Goal: Entertainment & Leisure: Consume media (video, audio)

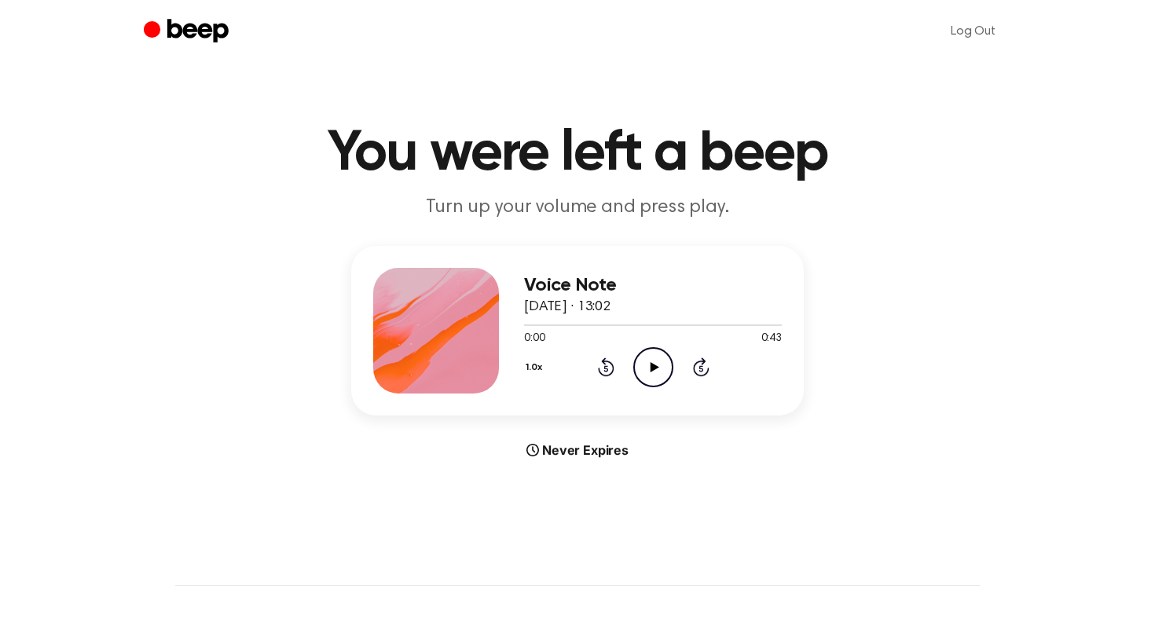
click at [655, 367] on icon at bounding box center [654, 367] width 9 height 10
click at [647, 364] on icon "Pause Audio" at bounding box center [653, 367] width 40 height 40
click at [604, 368] on icon "Rewind 5 seconds" at bounding box center [605, 367] width 17 height 20
click at [641, 354] on icon "Play Audio" at bounding box center [653, 367] width 40 height 40
click at [642, 357] on icon "Pause Audio" at bounding box center [653, 367] width 40 height 40
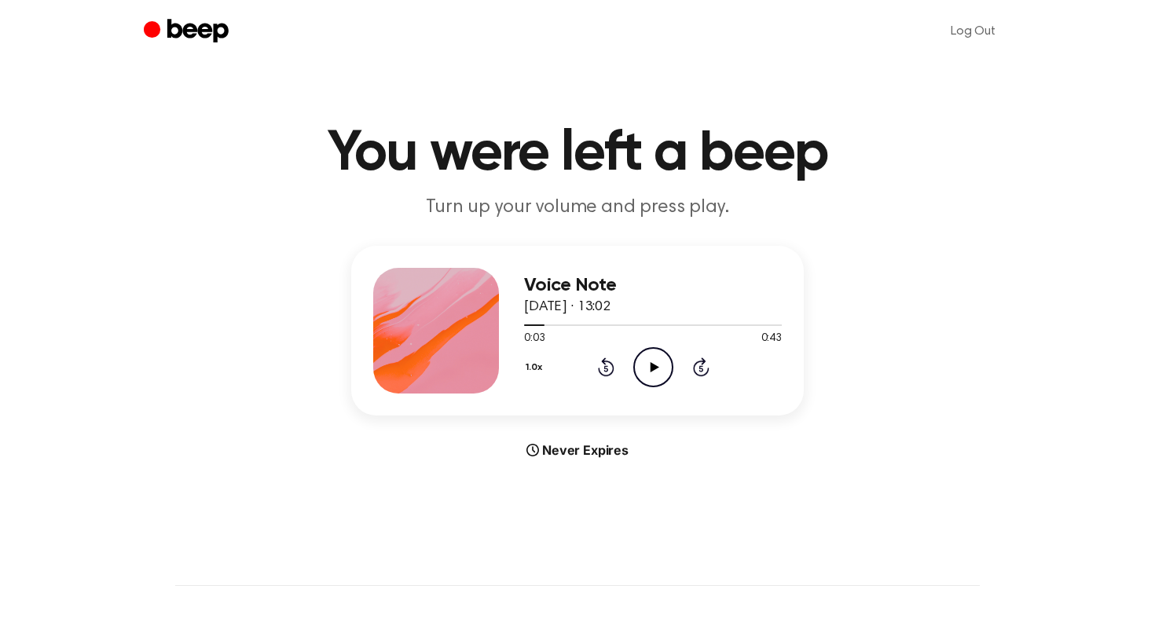
click at [591, 357] on div "1.0x Rewind 5 seconds Play Audio Skip 5 seconds" at bounding box center [653, 367] width 258 height 40
click at [604, 364] on icon at bounding box center [606, 366] width 16 height 19
click at [680, 365] on div "1.0x Rewind 5 seconds Play Audio Skip 5 seconds" at bounding box center [653, 367] width 258 height 40
click at [656, 365] on icon at bounding box center [654, 367] width 9 height 10
click at [654, 366] on icon "Pause Audio" at bounding box center [653, 367] width 40 height 40
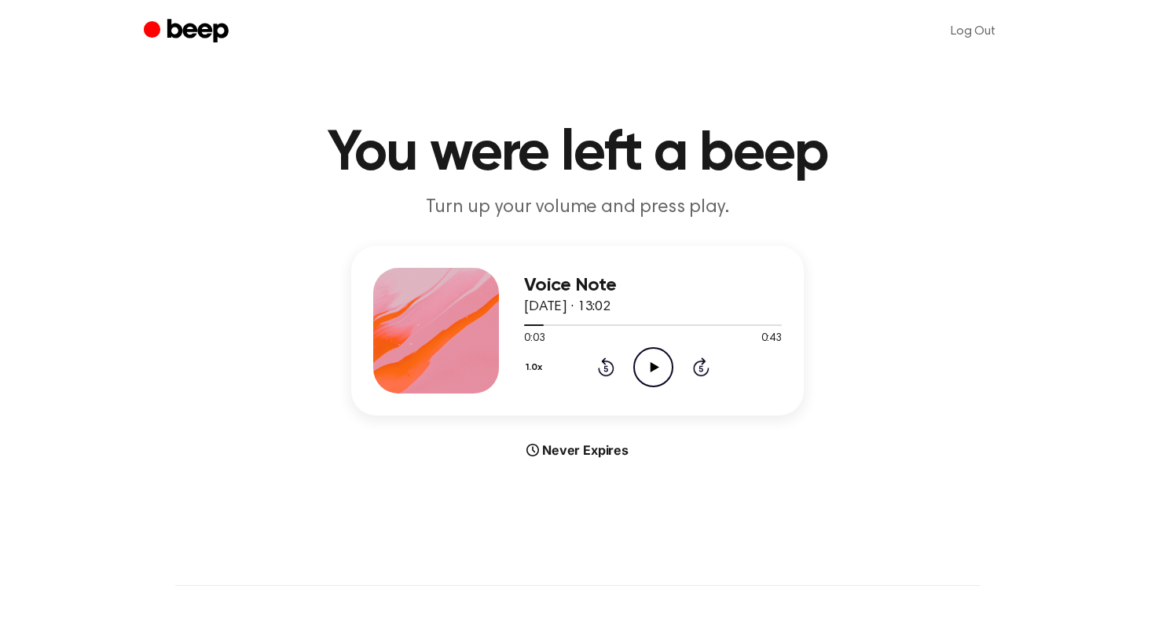
click at [649, 354] on icon "Play Audio" at bounding box center [653, 367] width 40 height 40
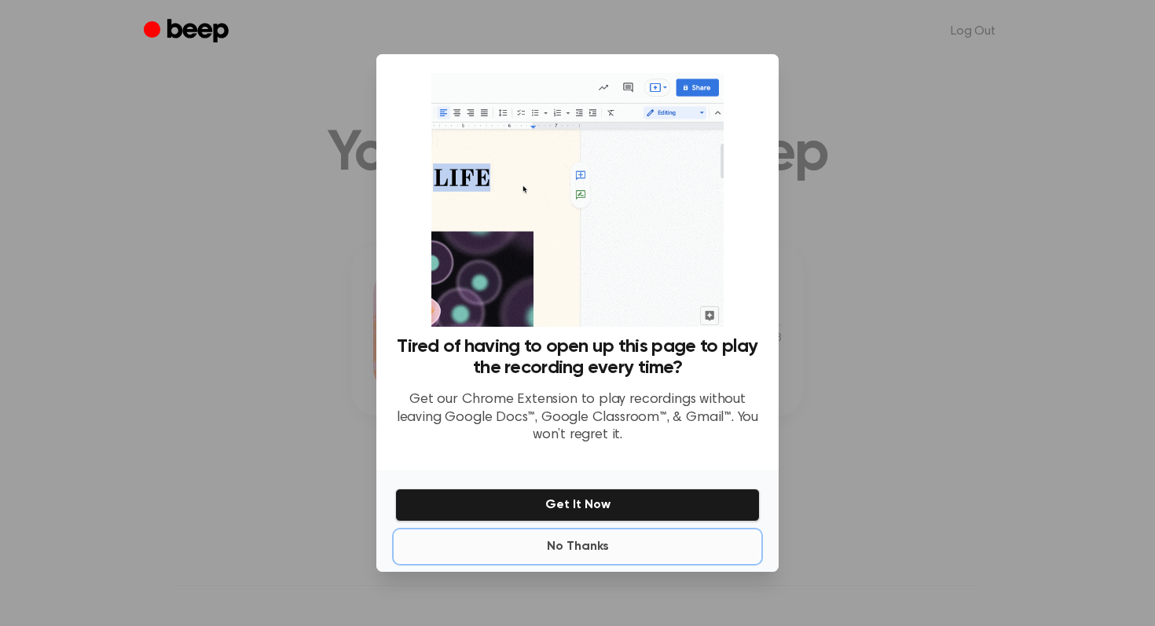
click at [559, 541] on button "No Thanks" at bounding box center [577, 546] width 365 height 31
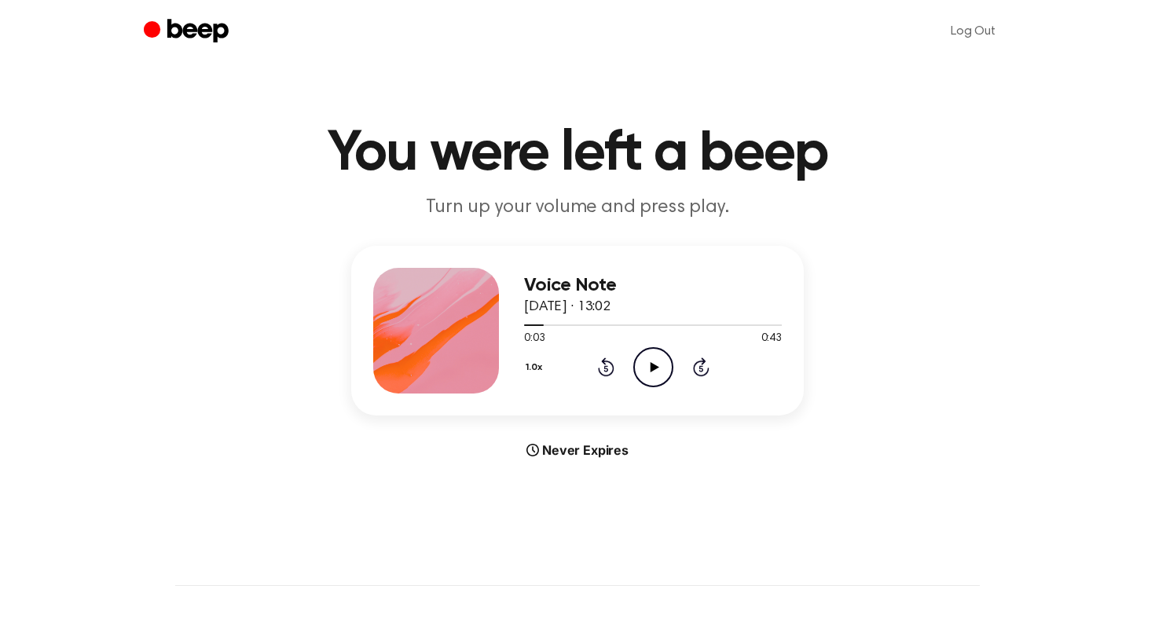
click at [642, 355] on icon "Play Audio" at bounding box center [653, 367] width 40 height 40
click at [643, 354] on icon "Pause Audio" at bounding box center [653, 367] width 40 height 40
click at [654, 371] on icon "Play Audio" at bounding box center [653, 367] width 40 height 40
click at [654, 371] on icon at bounding box center [653, 367] width 7 height 10
click at [662, 379] on icon "Play Audio" at bounding box center [653, 367] width 40 height 40
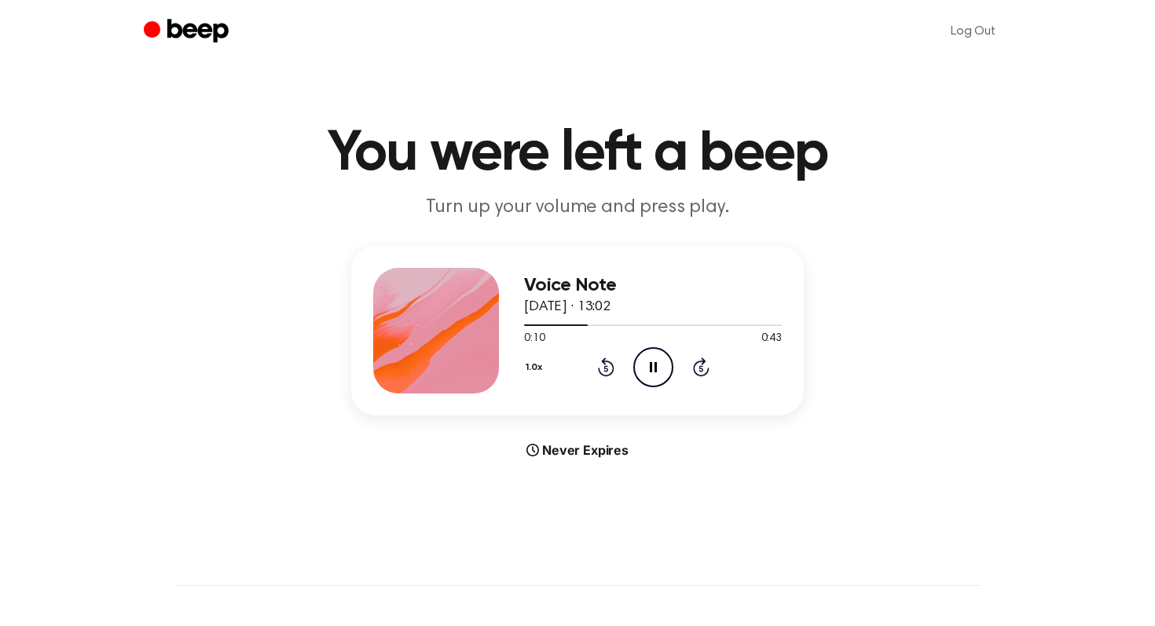
click at [662, 379] on icon "Pause Audio" at bounding box center [653, 367] width 40 height 40
click at [603, 370] on icon "Rewind 5 seconds" at bounding box center [605, 367] width 17 height 20
click at [647, 351] on icon "Play Audio" at bounding box center [653, 367] width 40 height 40
click at [647, 351] on icon "Pause Audio" at bounding box center [653, 367] width 40 height 40
click at [615, 366] on div "1.0x Rewind 5 seconds Play Audio Skip 5 seconds" at bounding box center [653, 367] width 258 height 40
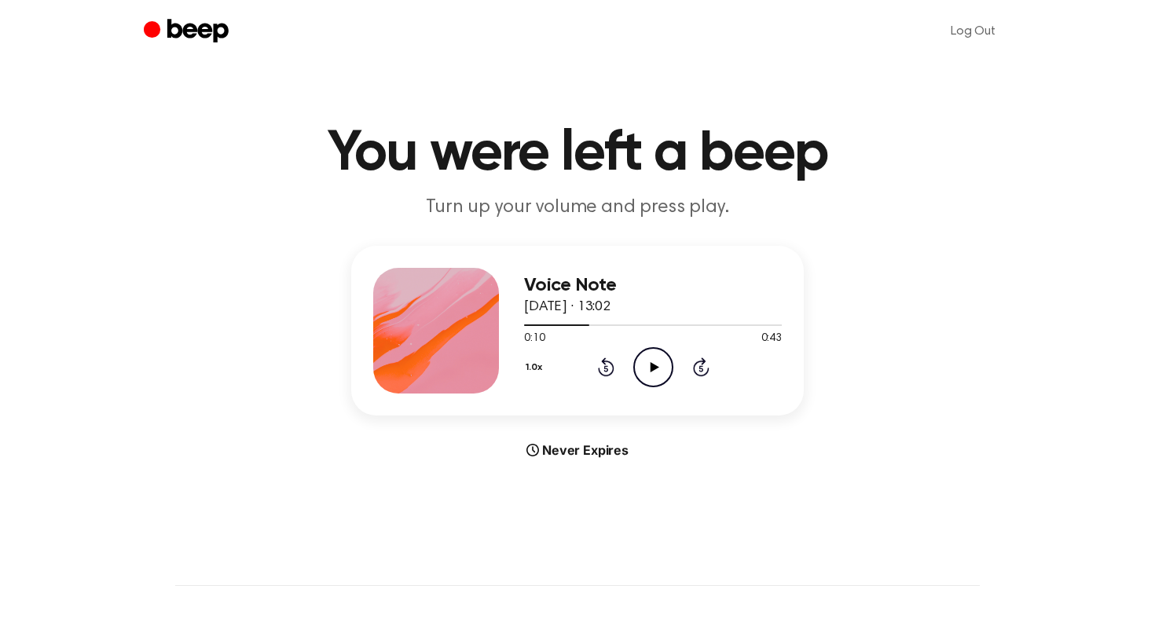
click at [606, 366] on icon at bounding box center [605, 369] width 4 height 6
click at [648, 366] on icon "Play Audio" at bounding box center [653, 367] width 40 height 40
click at [654, 369] on icon at bounding box center [653, 367] width 7 height 10
click at [617, 357] on div "1.0x Rewind 5 seconds Play Audio Skip 5 seconds" at bounding box center [653, 367] width 258 height 40
click at [609, 357] on icon "Rewind 5 seconds" at bounding box center [605, 367] width 17 height 20
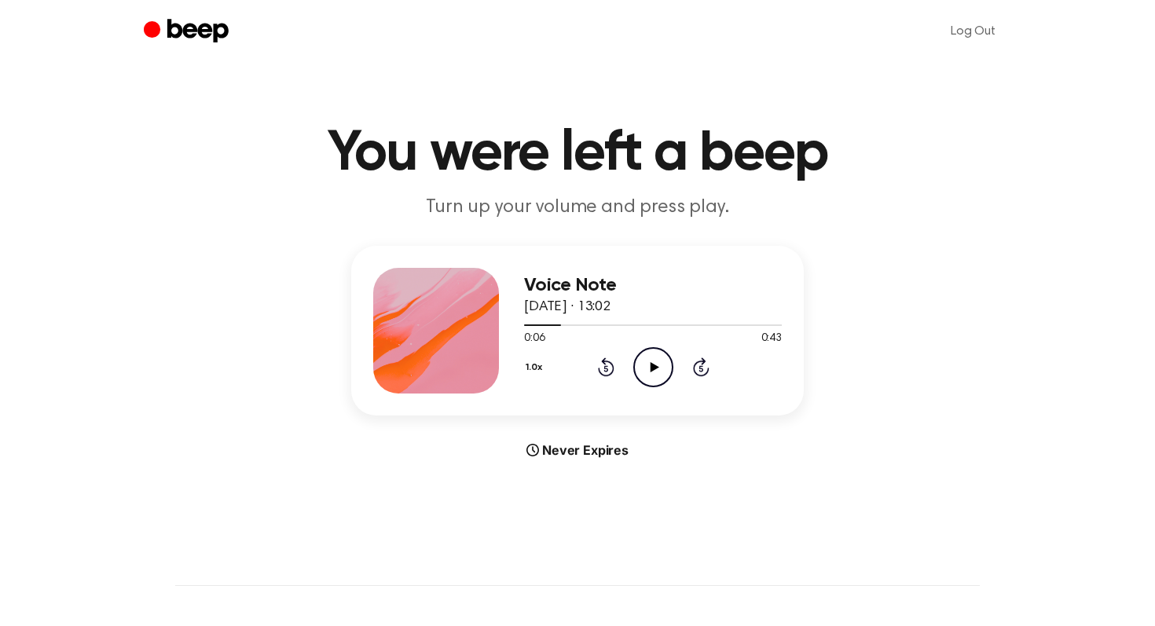
click at [647, 359] on icon "Play Audio" at bounding box center [653, 367] width 40 height 40
click at [660, 365] on icon "Play Audio" at bounding box center [653, 367] width 40 height 40
click at [654, 366] on icon at bounding box center [653, 367] width 7 height 10
click at [634, 364] on icon "Play Audio" at bounding box center [653, 367] width 40 height 40
click at [634, 364] on circle at bounding box center [653, 367] width 38 height 38
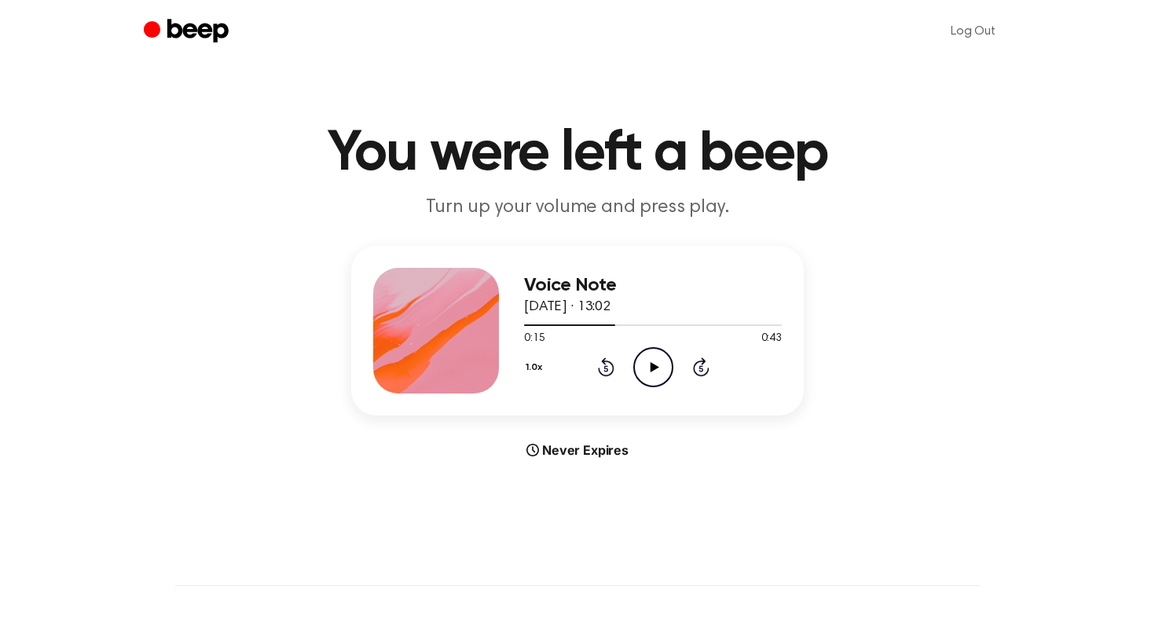
click at [647, 357] on icon "Play Audio" at bounding box center [653, 367] width 40 height 40
click at [647, 357] on icon "Pause Audio" at bounding box center [653, 367] width 40 height 40
click at [634, 376] on icon "Play Audio" at bounding box center [653, 367] width 40 height 40
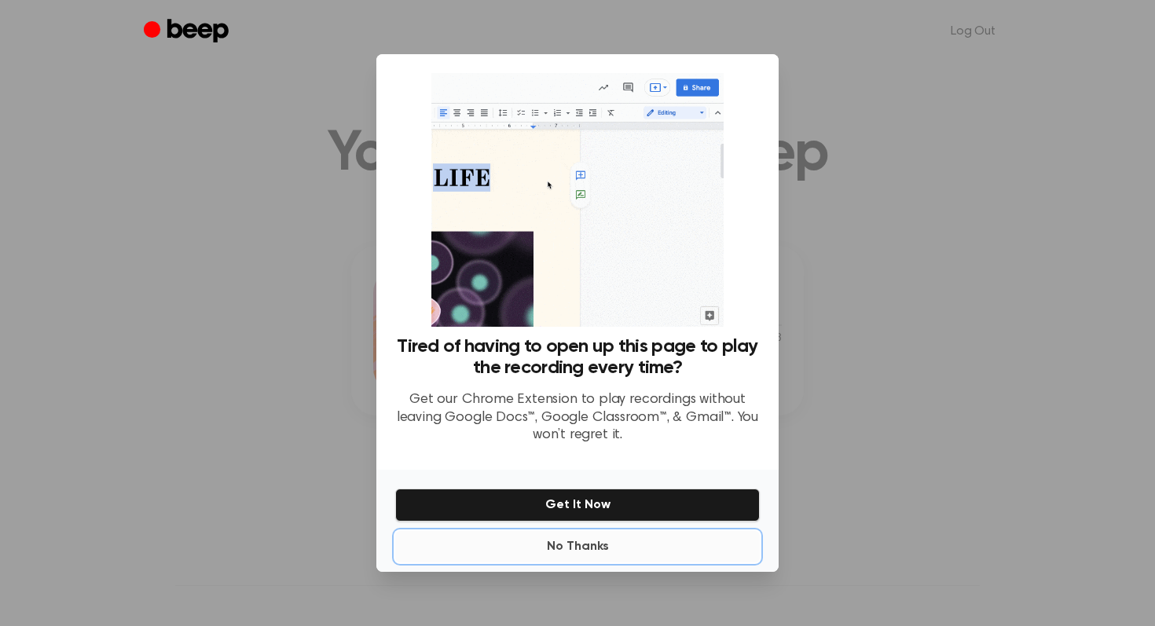
click at [577, 541] on button "No Thanks" at bounding box center [577, 546] width 365 height 31
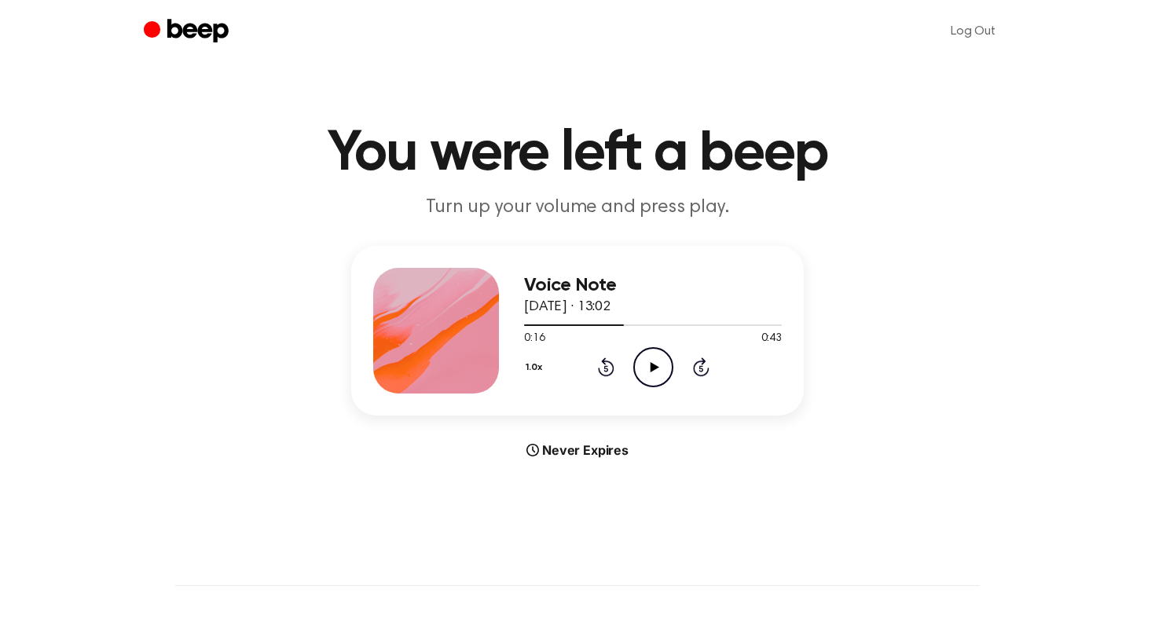
click at [650, 361] on icon "Play Audio" at bounding box center [653, 367] width 40 height 40
click at [656, 363] on icon "Pause Audio" at bounding box center [653, 367] width 40 height 40
click at [660, 375] on icon "Play Audio" at bounding box center [653, 367] width 40 height 40
click at [658, 376] on icon "Pause Audio" at bounding box center [653, 367] width 40 height 40
click at [647, 366] on icon "Play Audio" at bounding box center [653, 367] width 40 height 40
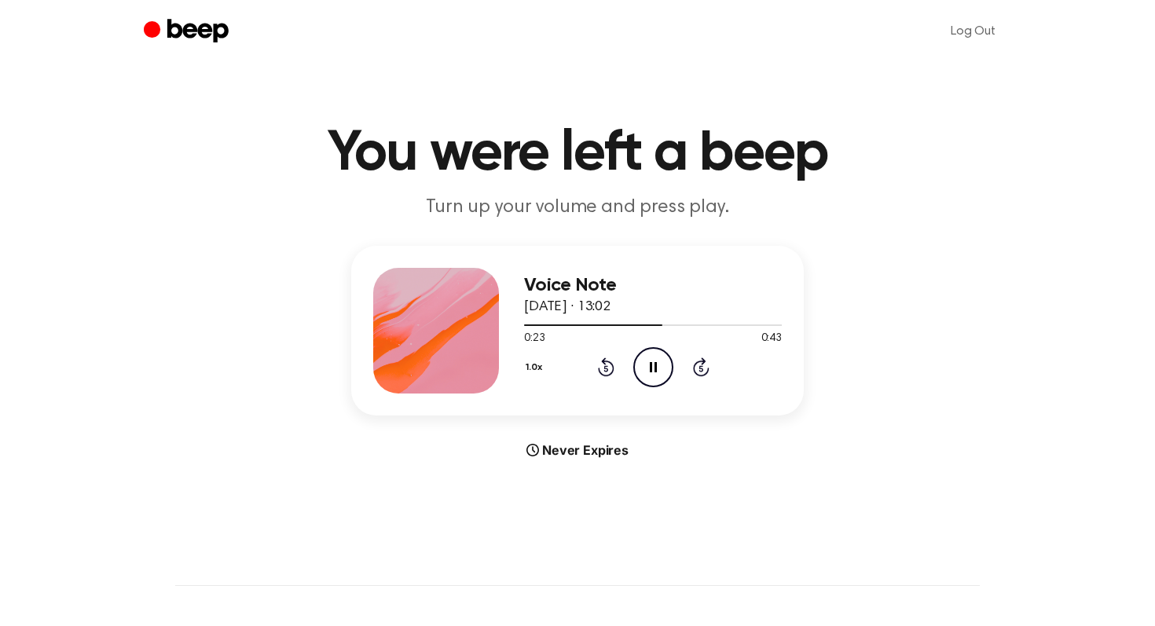
click at [607, 370] on icon at bounding box center [605, 369] width 4 height 6
click at [640, 372] on icon "Pause Audio" at bounding box center [653, 367] width 40 height 40
click at [654, 370] on icon "Play Audio" at bounding box center [653, 367] width 40 height 40
click at [654, 370] on icon at bounding box center [653, 367] width 7 height 10
click at [670, 376] on icon "Play Audio" at bounding box center [653, 367] width 40 height 40
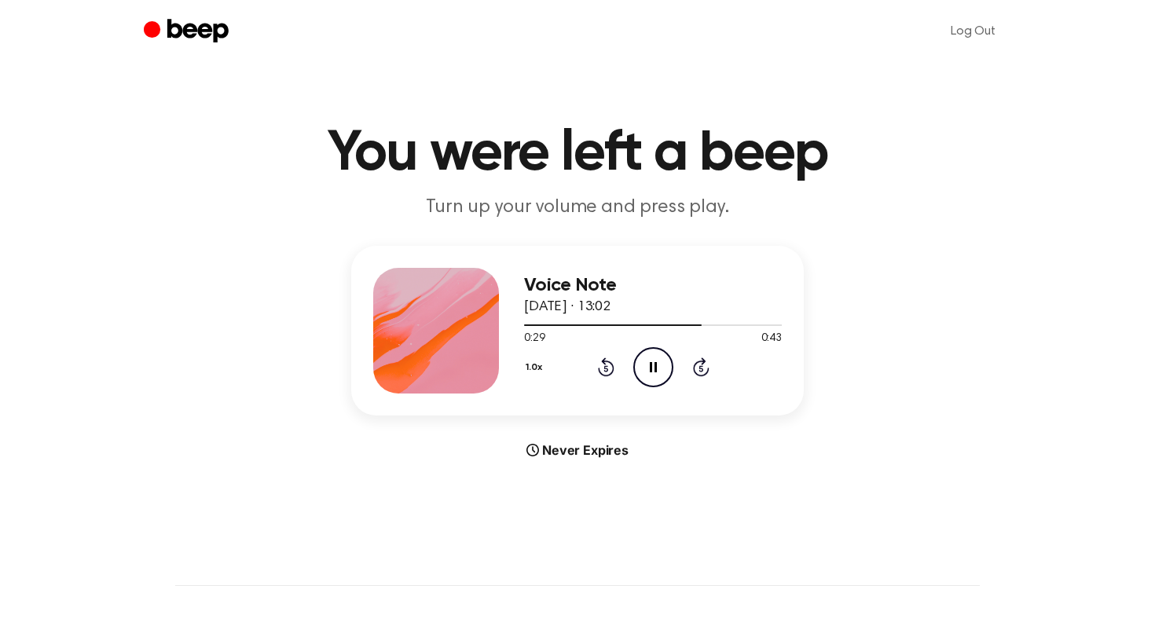
click at [670, 376] on circle at bounding box center [653, 367] width 38 height 38
click at [657, 362] on icon "Play Audio" at bounding box center [653, 367] width 40 height 40
click at [657, 369] on icon "Pause Audio" at bounding box center [653, 367] width 40 height 40
click at [642, 372] on icon "Play Audio" at bounding box center [653, 367] width 40 height 40
click at [641, 373] on icon "Pause Audio" at bounding box center [653, 367] width 40 height 40
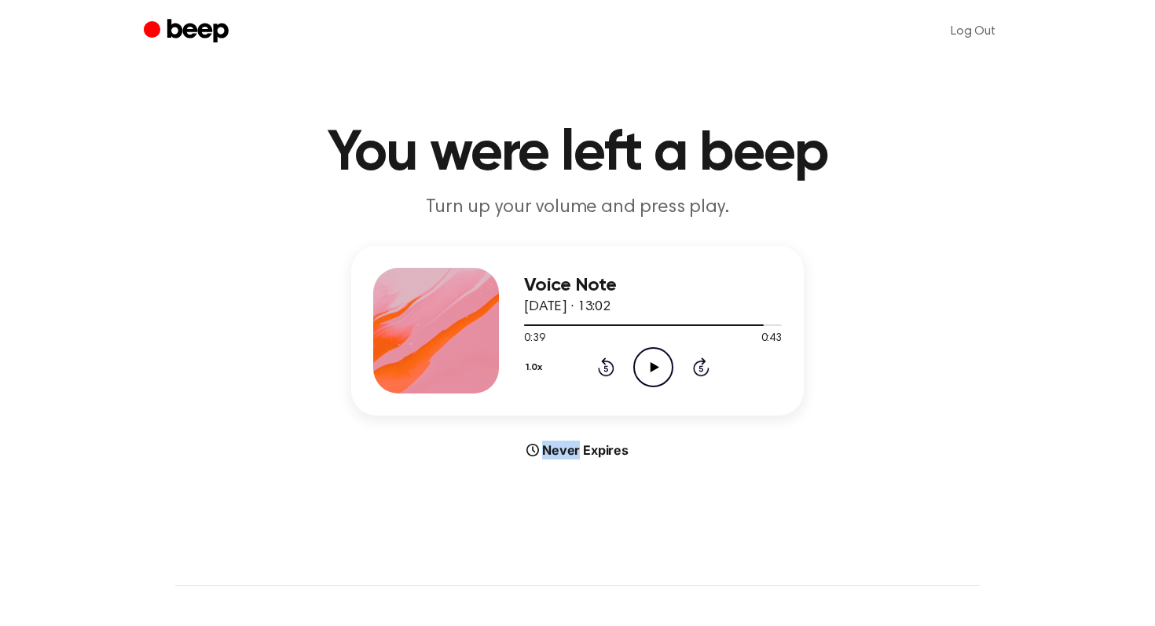
drag, startPoint x: 641, startPoint y: 373, endPoint x: 379, endPoint y: 148, distance: 346.0
click at [595, 359] on div "1.0x Rewind 5 seconds Play Audio Skip 5 seconds" at bounding box center [653, 367] width 258 height 40
click at [649, 386] on circle at bounding box center [653, 367] width 38 height 38
click at [603, 357] on icon at bounding box center [606, 366] width 16 height 19
click at [601, 358] on icon "Rewind 5 seconds" at bounding box center [605, 367] width 17 height 20
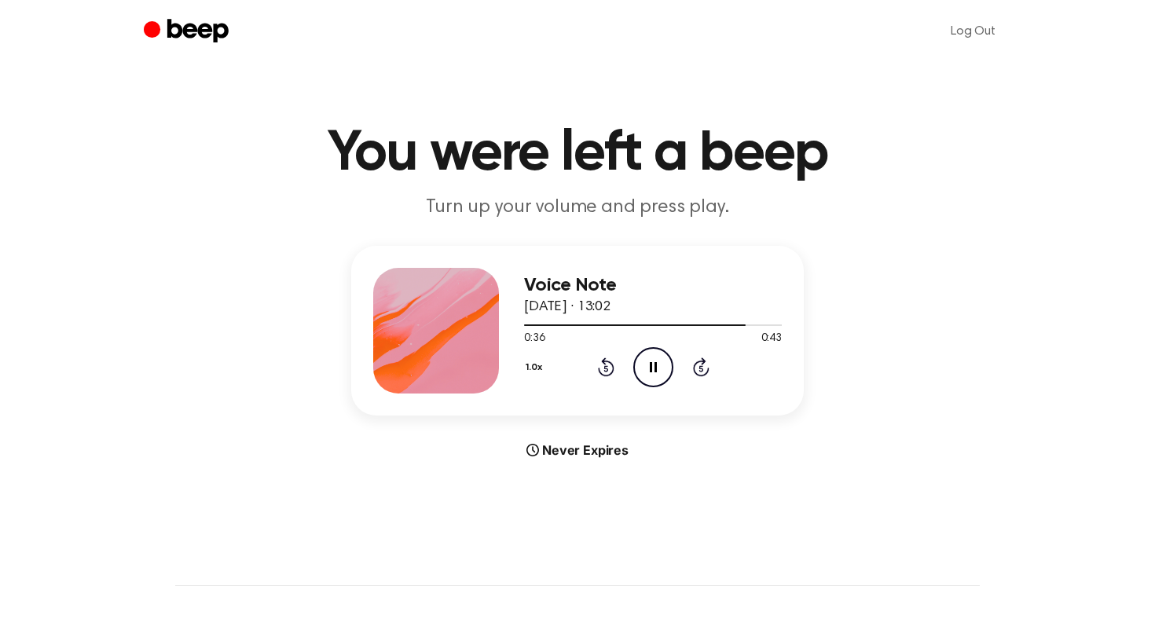
click at [662, 368] on icon "Pause Audio" at bounding box center [653, 367] width 40 height 40
click at [662, 368] on icon "Play Audio" at bounding box center [653, 367] width 40 height 40
click at [659, 369] on icon "Pause Audio" at bounding box center [653, 367] width 40 height 40
click at [587, 368] on div "1.0x Rewind 5 seconds Play Audio Skip 5 seconds" at bounding box center [653, 367] width 258 height 40
click at [600, 369] on icon "Rewind 5 seconds" at bounding box center [605, 367] width 17 height 20
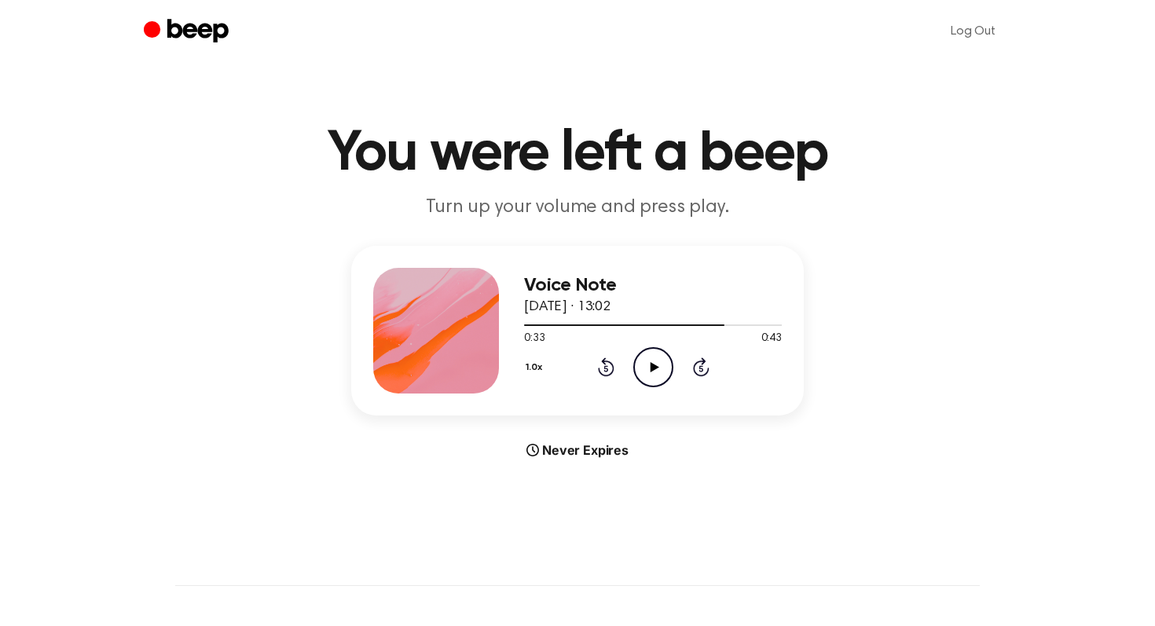
click at [663, 365] on icon "Play Audio" at bounding box center [653, 367] width 40 height 40
click at [663, 366] on icon "Pause Audio" at bounding box center [653, 367] width 40 height 40
click at [663, 366] on icon "Play Audio" at bounding box center [653, 367] width 40 height 40
click at [663, 366] on icon "Pause Audio" at bounding box center [653, 367] width 40 height 40
click at [597, 365] on icon "Rewind 5 seconds" at bounding box center [605, 367] width 17 height 20
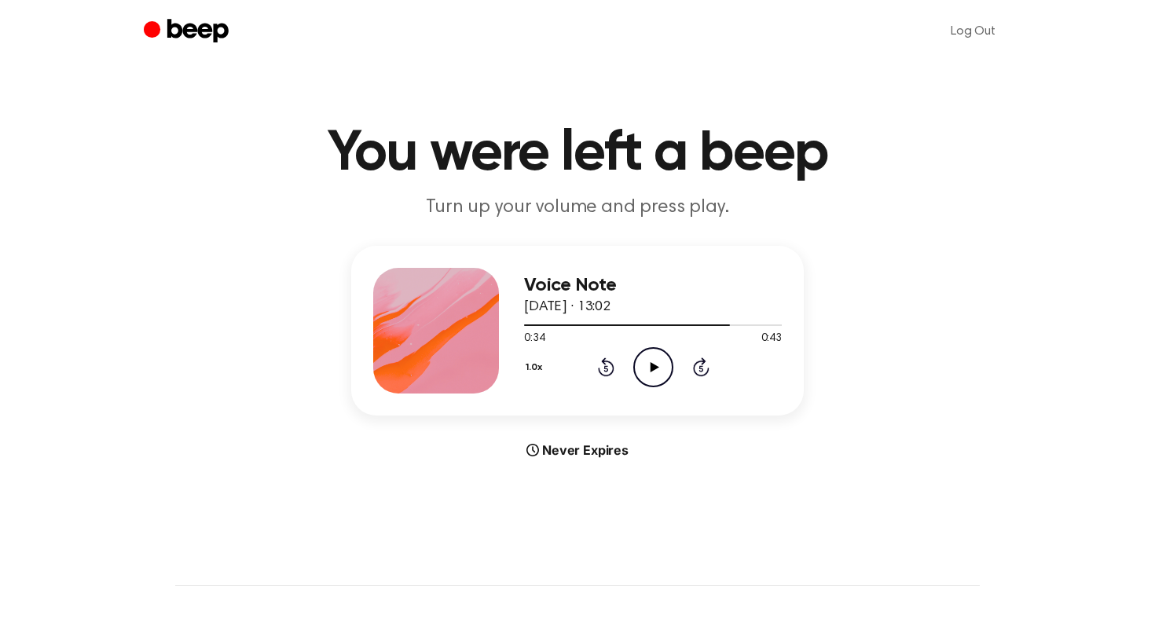
click at [636, 361] on icon "Play Audio" at bounding box center [653, 367] width 40 height 40
click at [603, 361] on icon at bounding box center [606, 366] width 16 height 19
click at [658, 368] on icon "Pause Audio" at bounding box center [653, 367] width 40 height 40
